Goal: Find specific page/section: Find specific page/section

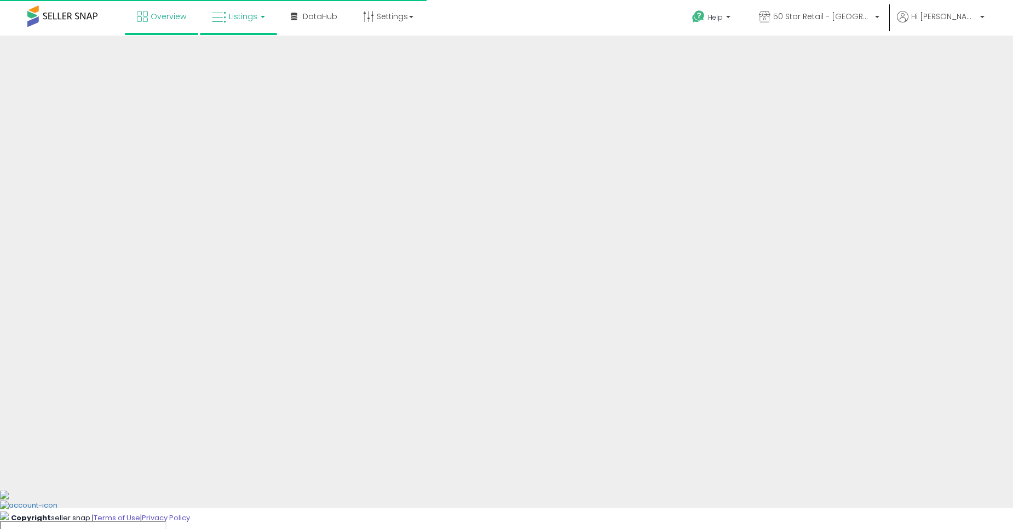
click at [243, 9] on link "Listings" at bounding box center [239, 16] width 70 height 33
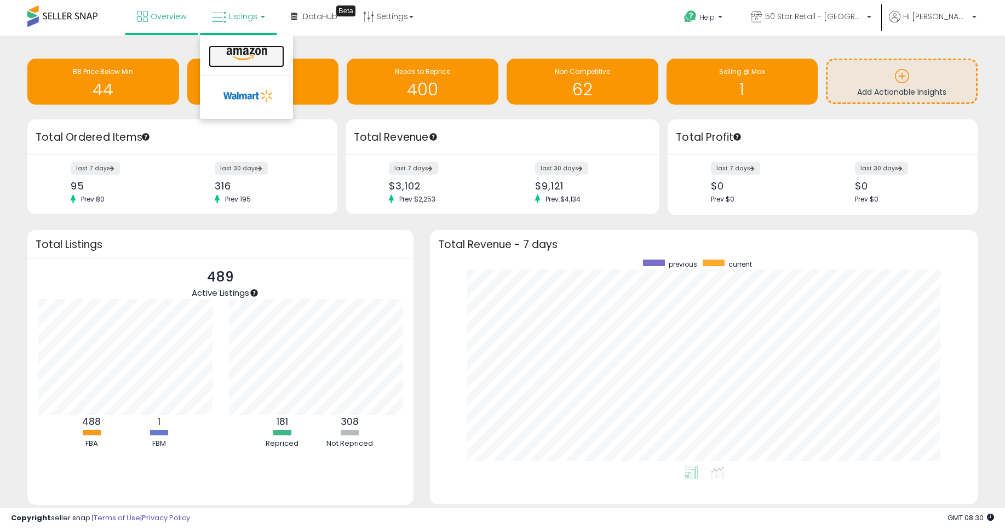
click at [260, 51] on icon at bounding box center [247, 54] width 48 height 14
